Goal: Information Seeking & Learning: Learn about a topic

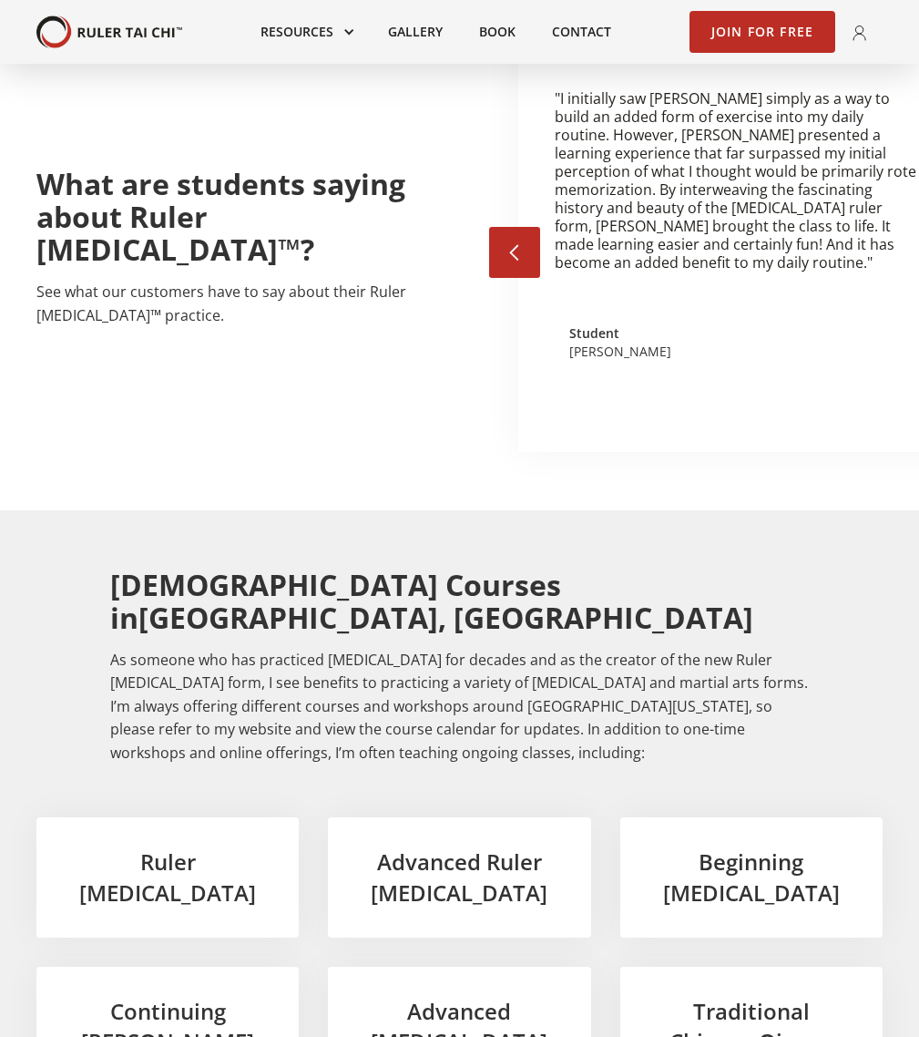
scroll to position [2642, 0]
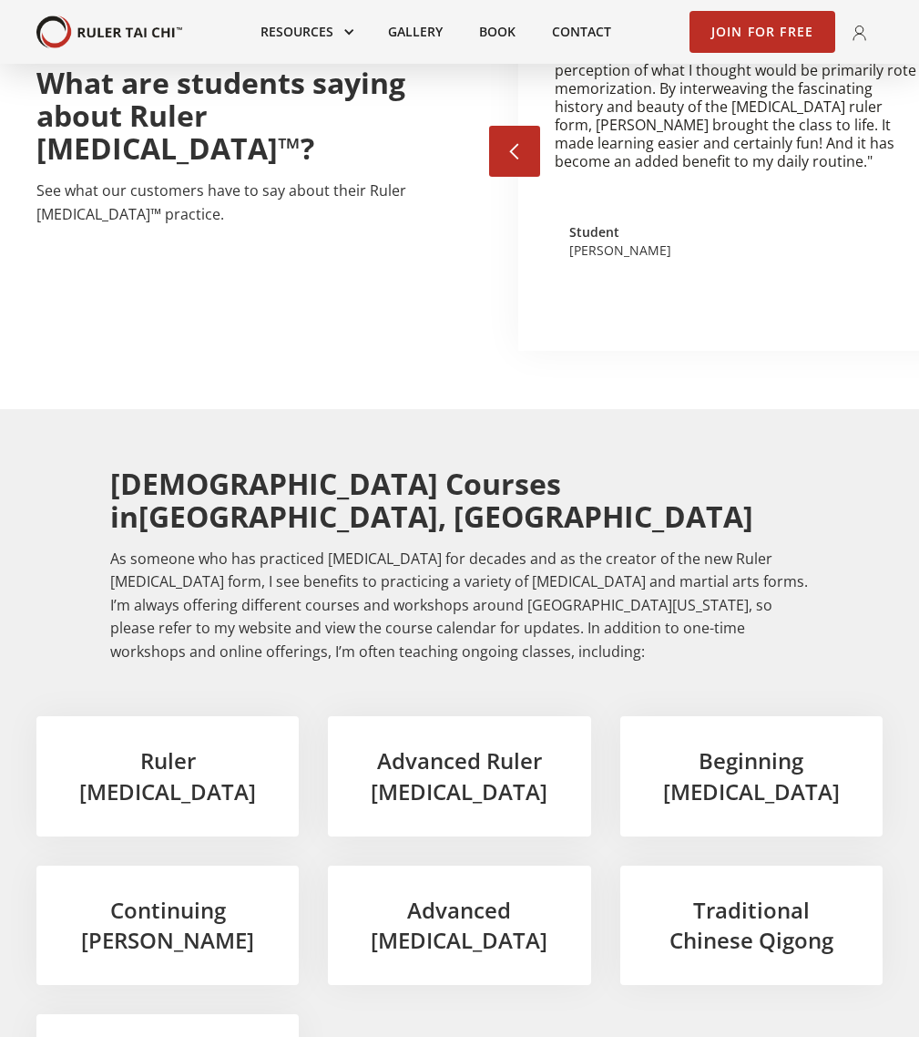
click at [772, 716] on div "Beginning [MEDICAL_DATA]" at bounding box center [751, 775] width 262 height 119
click at [767, 745] on h3 "Beginning [MEDICAL_DATA]" at bounding box center [751, 775] width 204 height 61
click at [735, 745] on h3 "Beginning [MEDICAL_DATA]" at bounding box center [751, 775] width 204 height 61
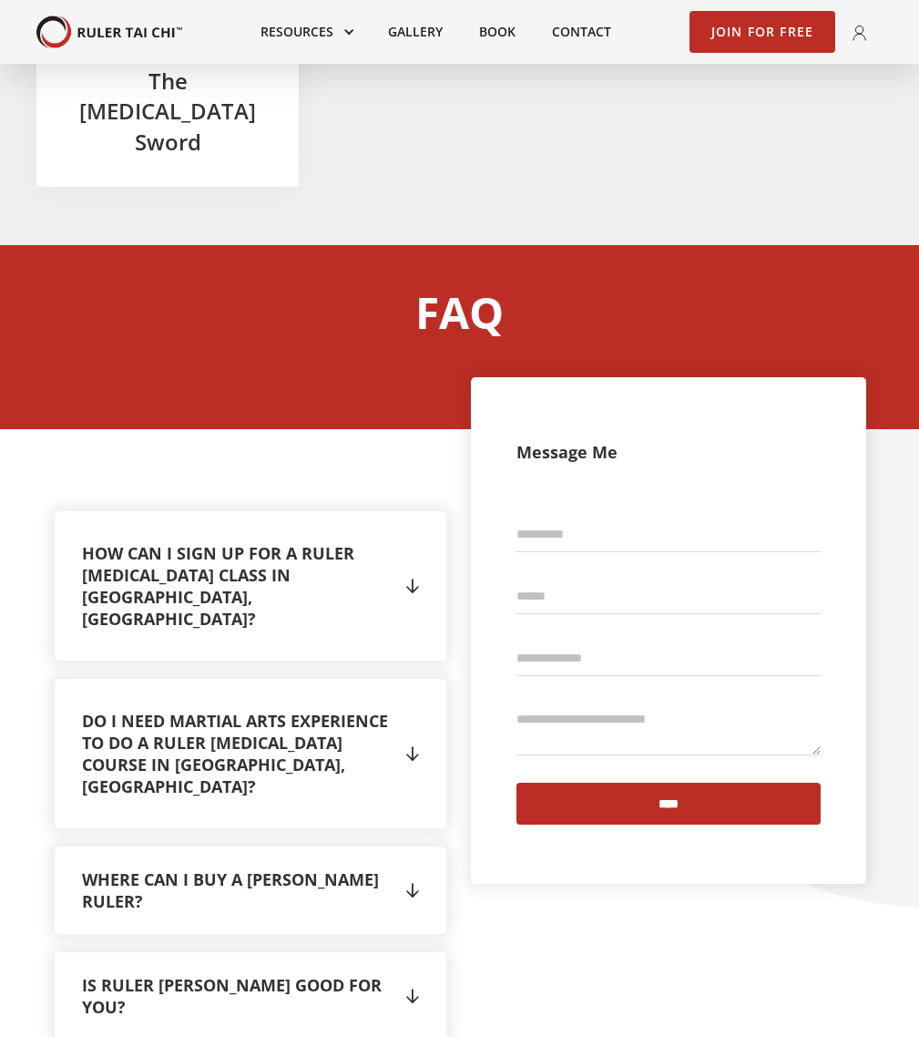
scroll to position [3643, 0]
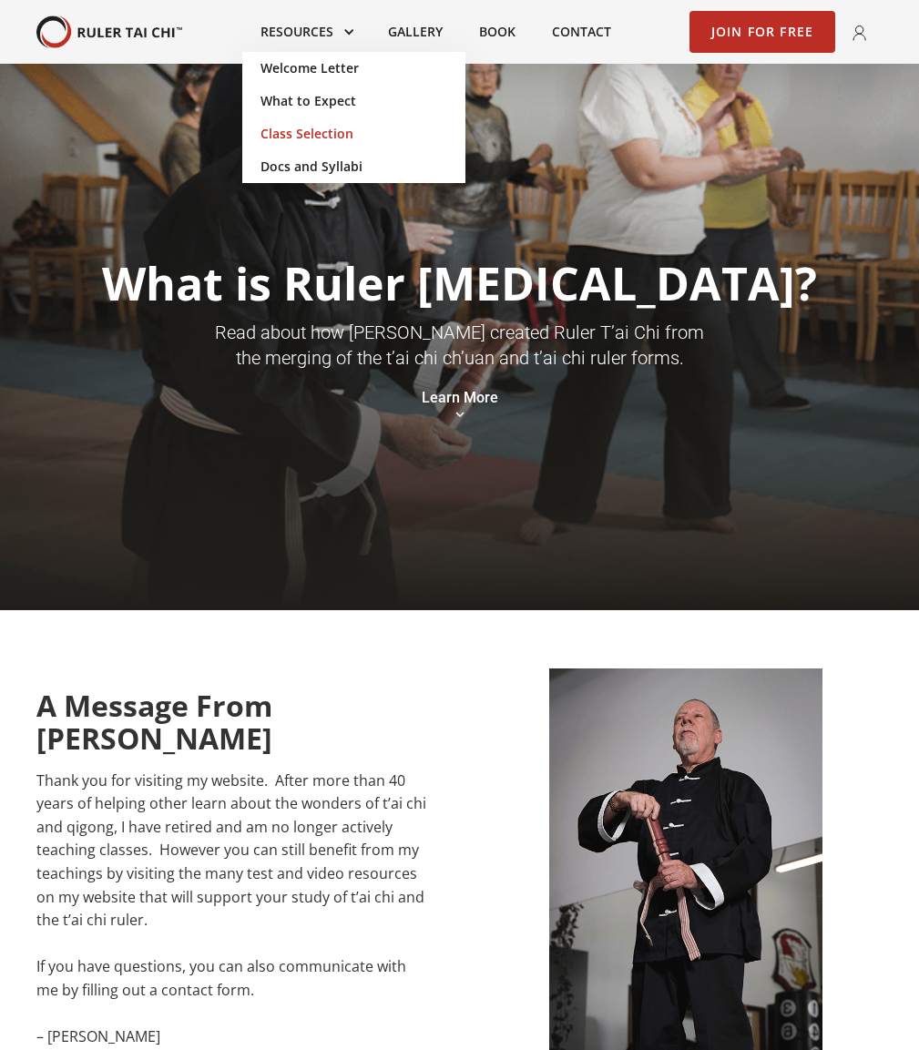
click at [296, 130] on link "Class Selection" at bounding box center [353, 134] width 223 height 33
